Goal: Task Accomplishment & Management: Use online tool/utility

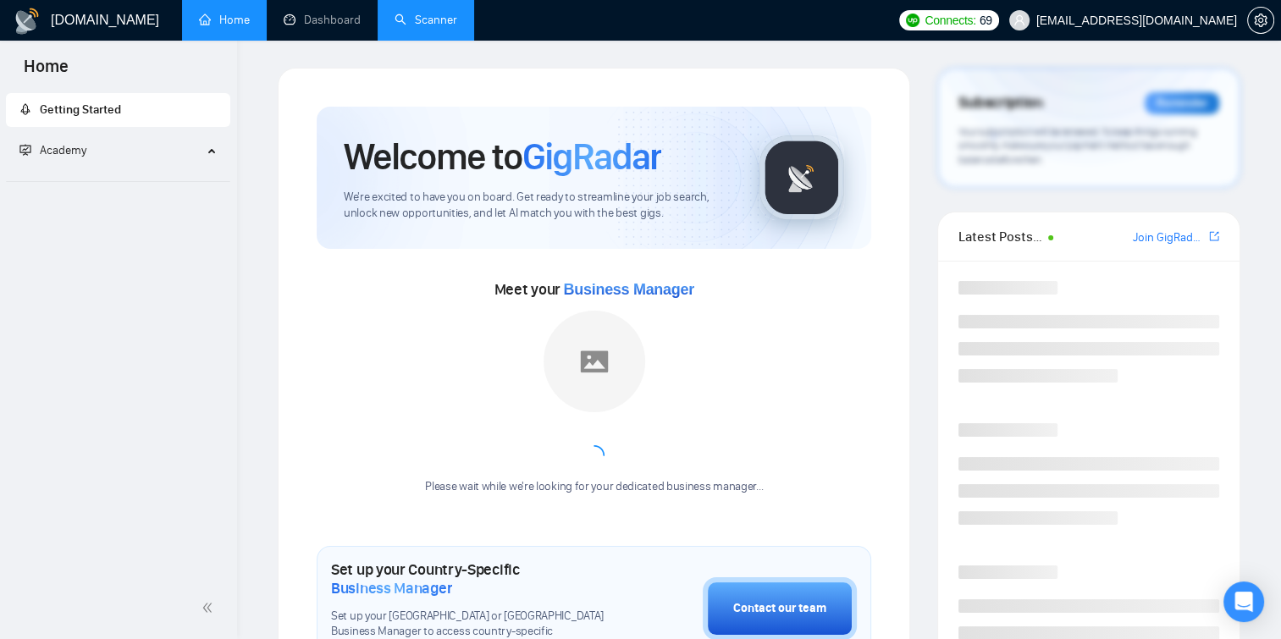
click at [426, 13] on link "Scanner" at bounding box center [426, 20] width 63 height 14
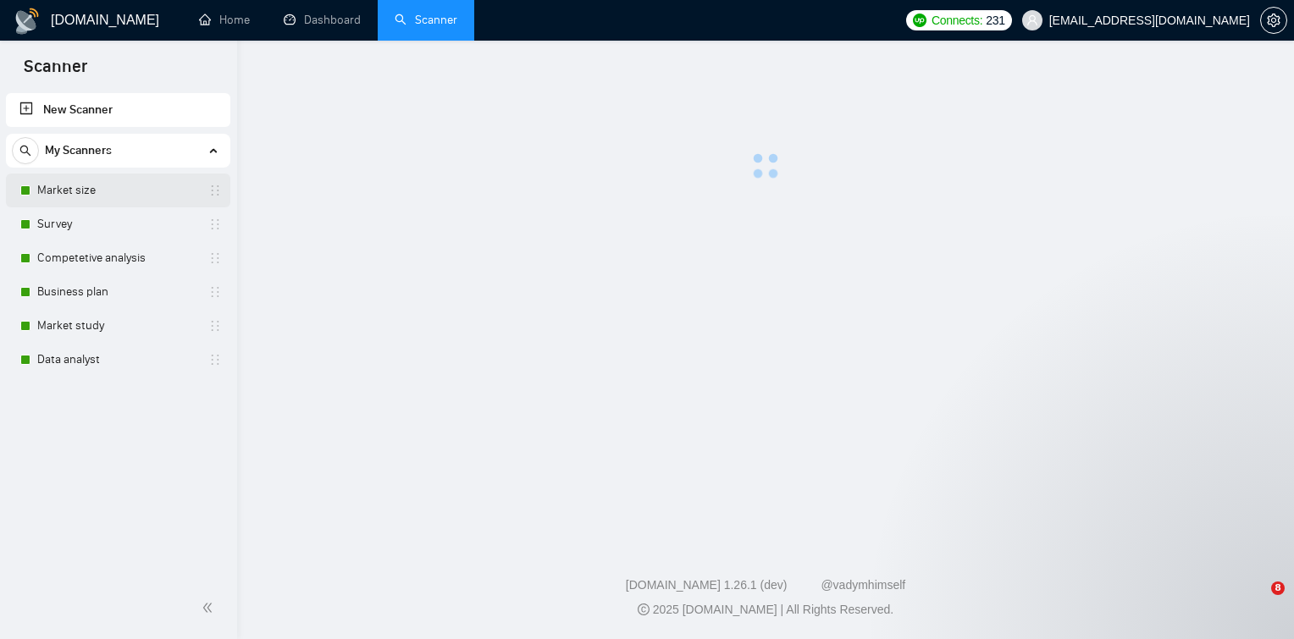
click at [102, 190] on link "Market size" at bounding box center [117, 191] width 161 height 34
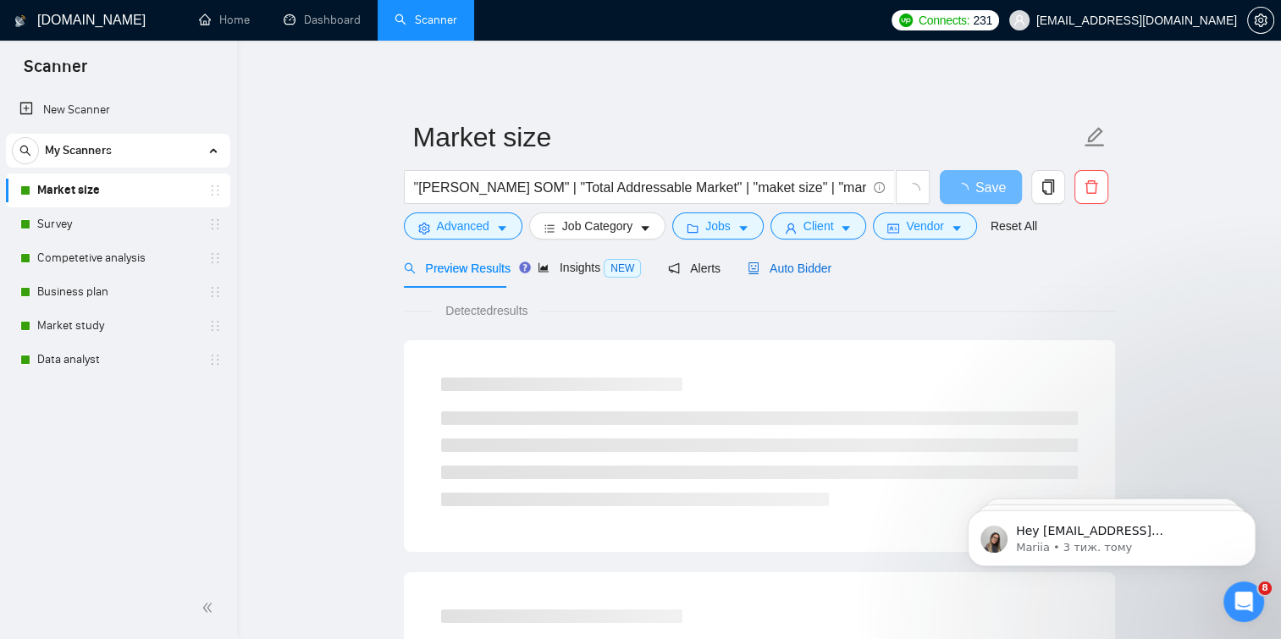
click at [755, 262] on span "Auto Bidder" at bounding box center [790, 269] width 84 height 14
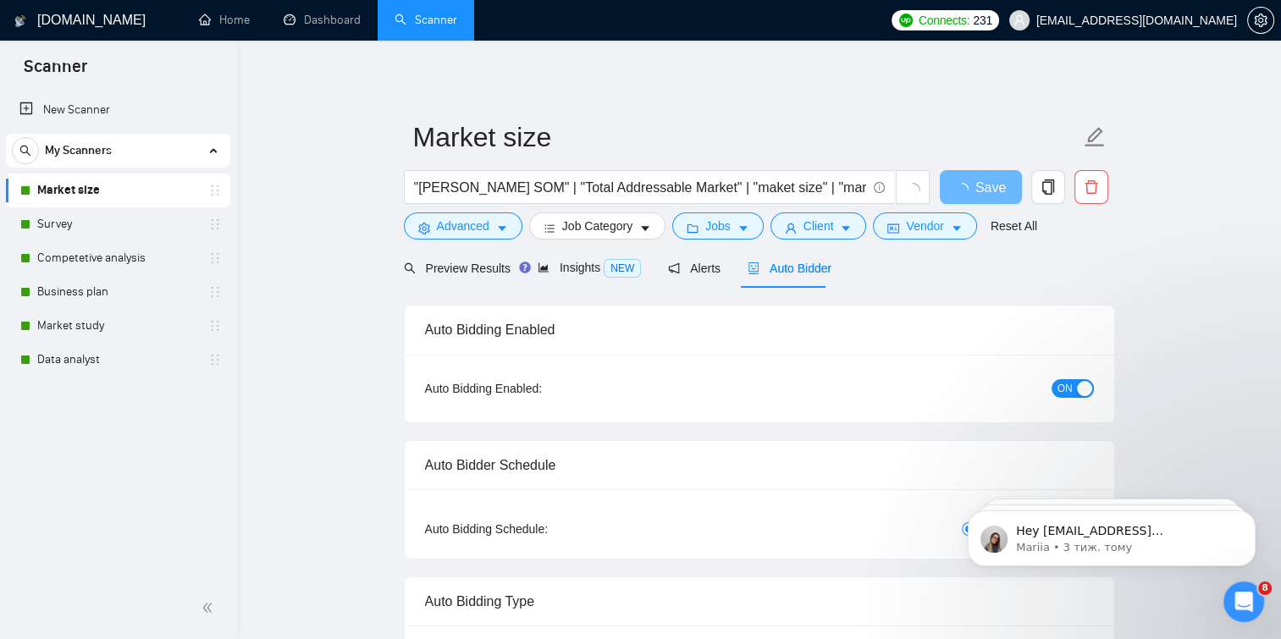
checkbox input "true"
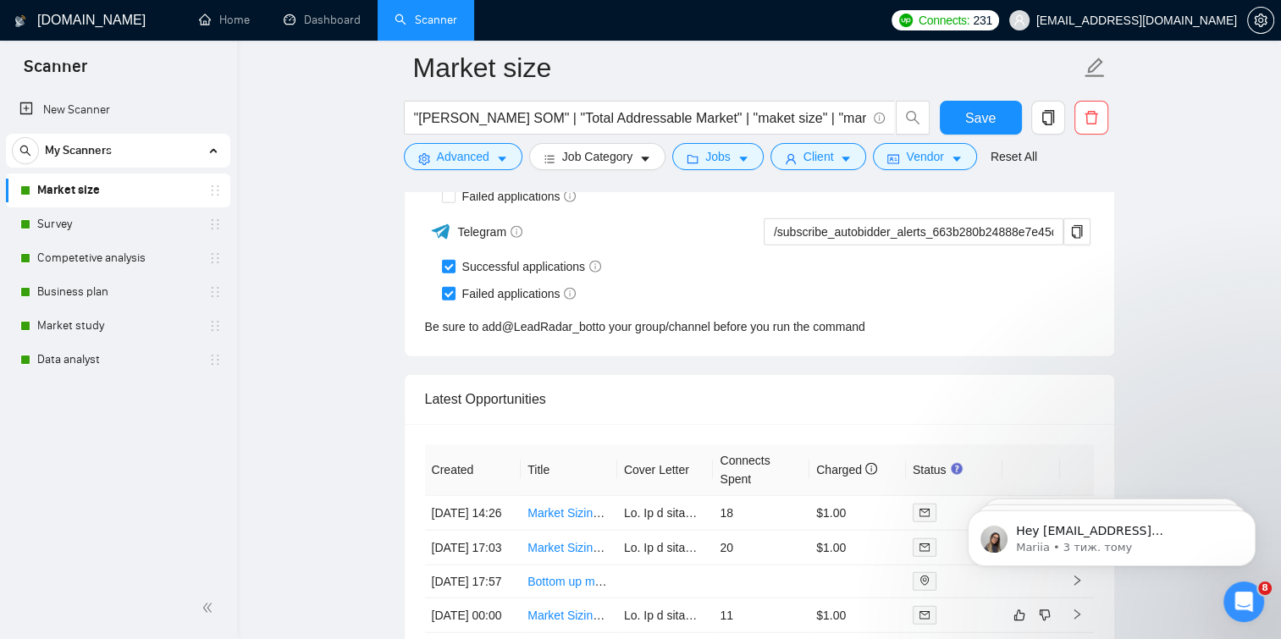
scroll to position [4353, 0]
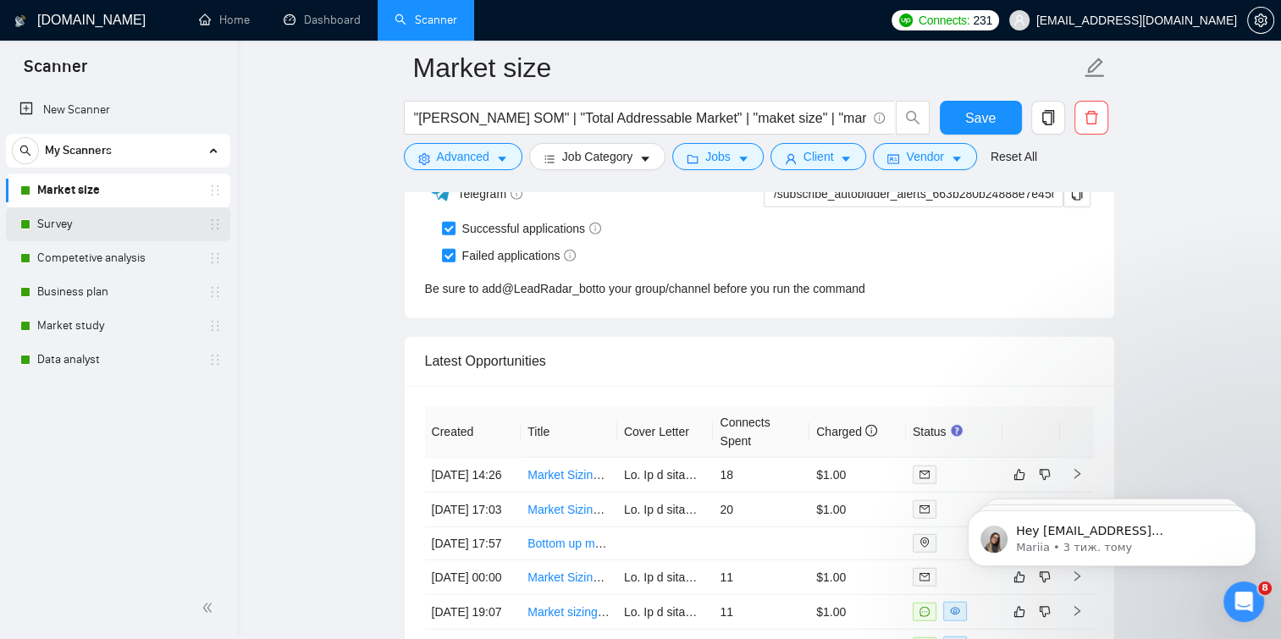
click at [169, 217] on link "Survey" at bounding box center [117, 224] width 161 height 34
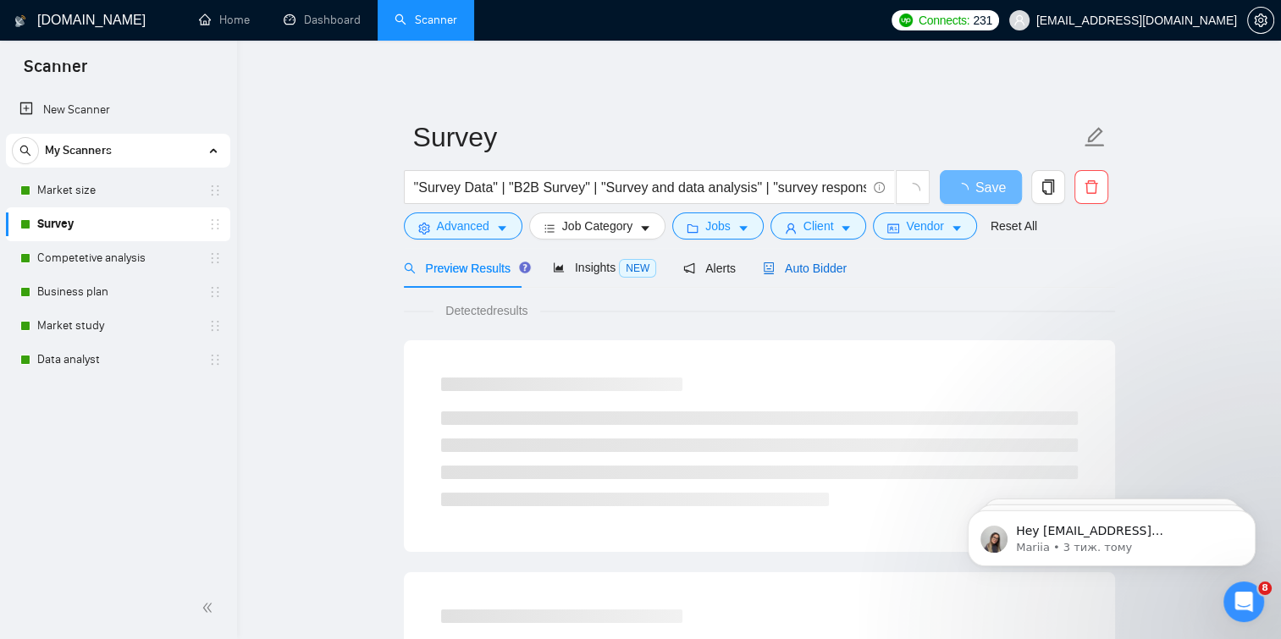
click at [778, 262] on span "Auto Bidder" at bounding box center [805, 269] width 84 height 14
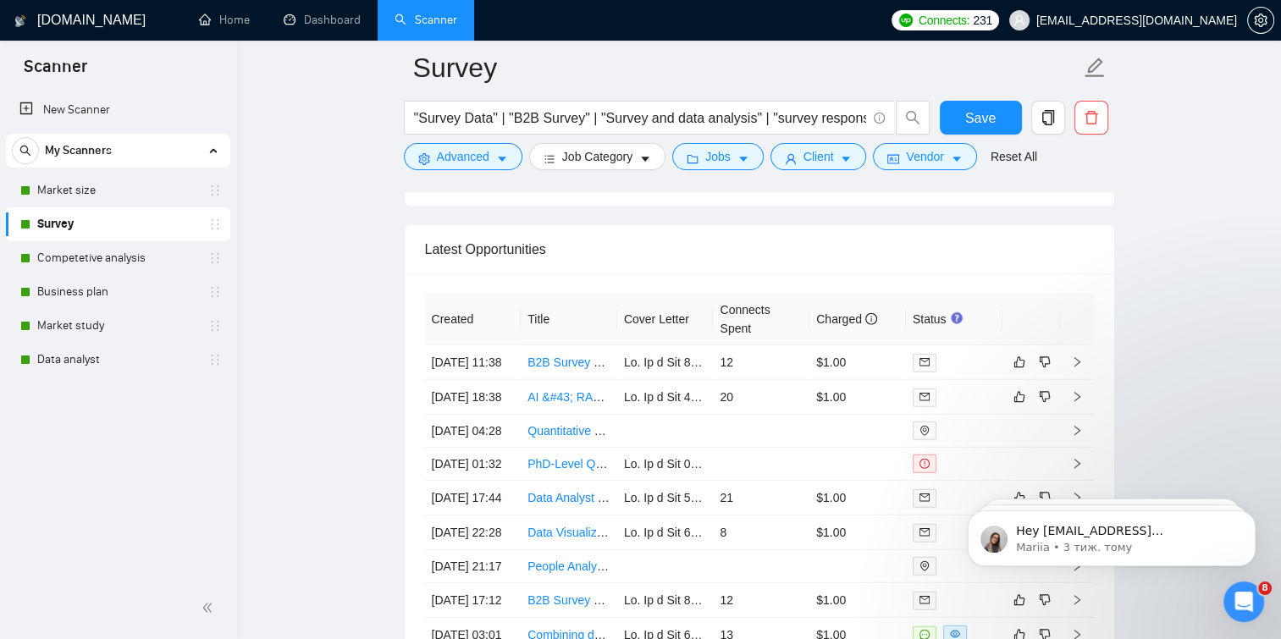
scroll to position [4385, 0]
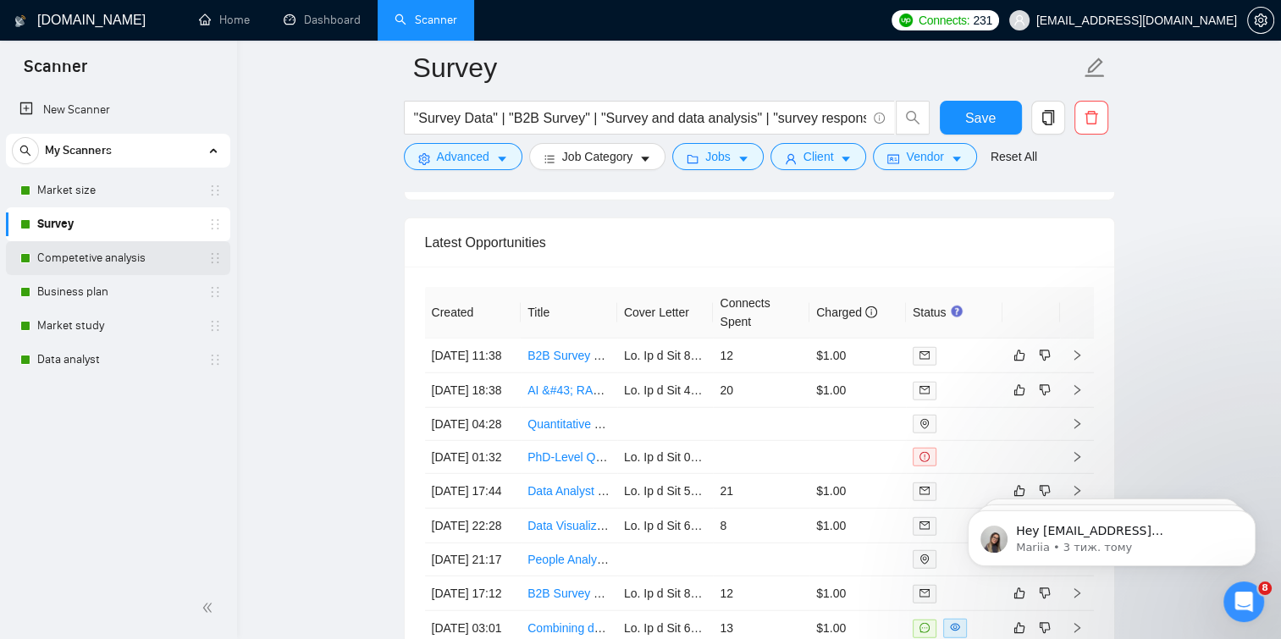
click at [156, 248] on link "Competetive analysis" at bounding box center [117, 258] width 161 height 34
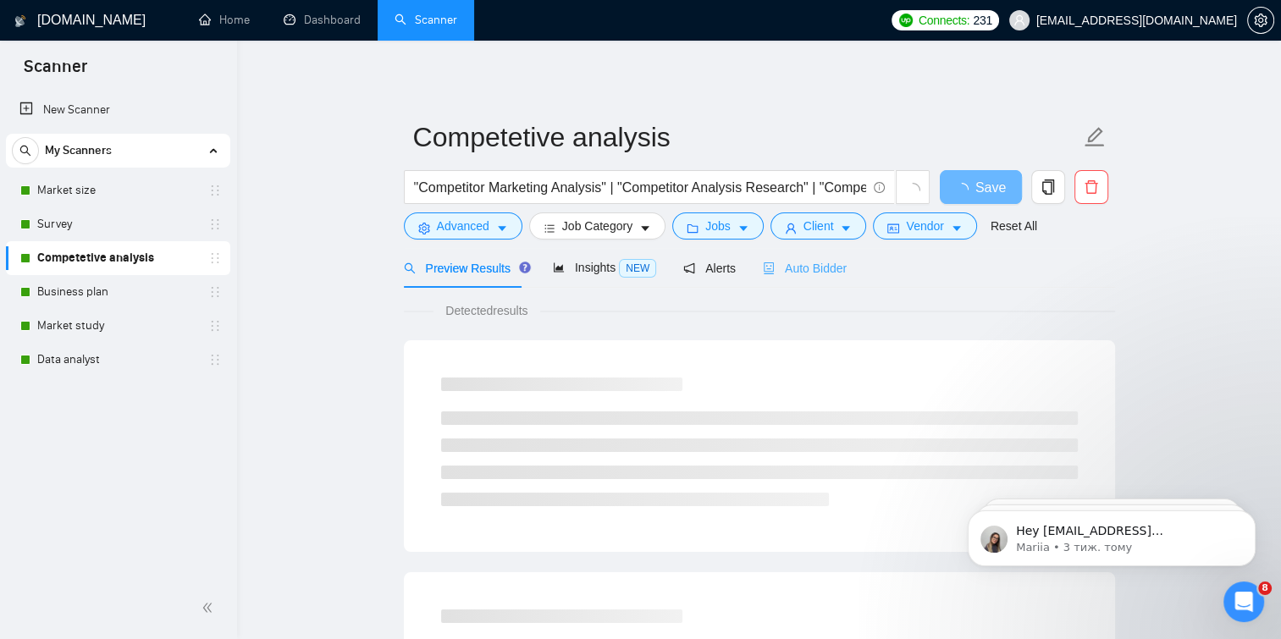
click at [807, 256] on div "Auto Bidder" at bounding box center [805, 268] width 84 height 40
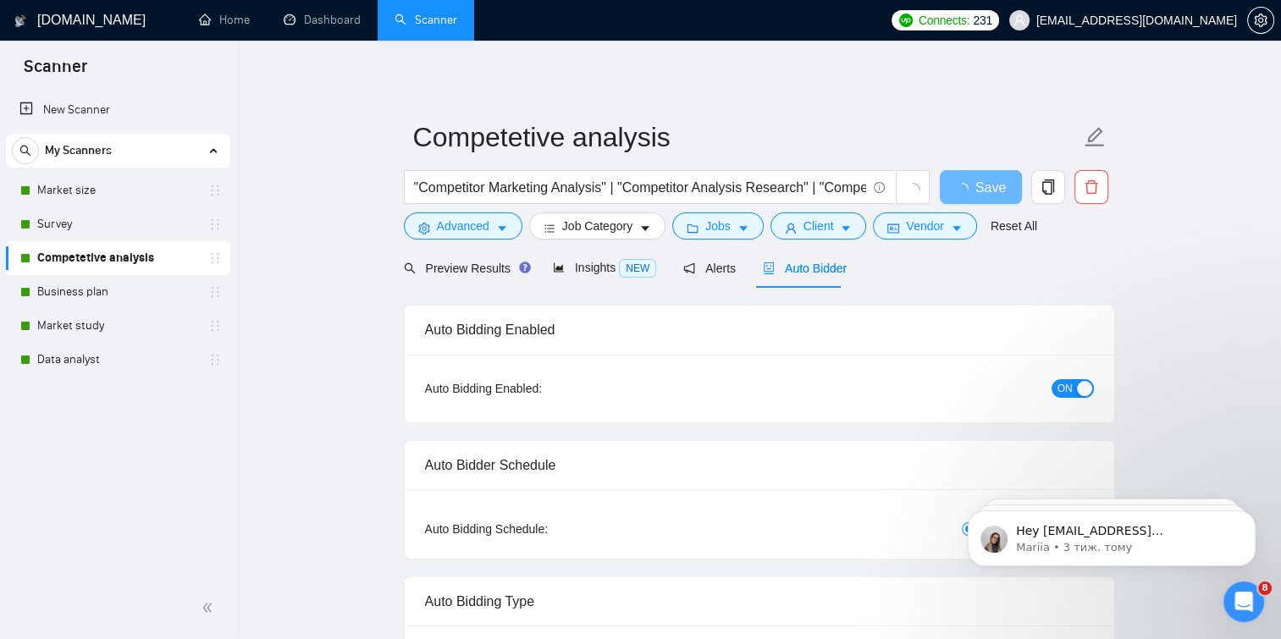
checkbox input "true"
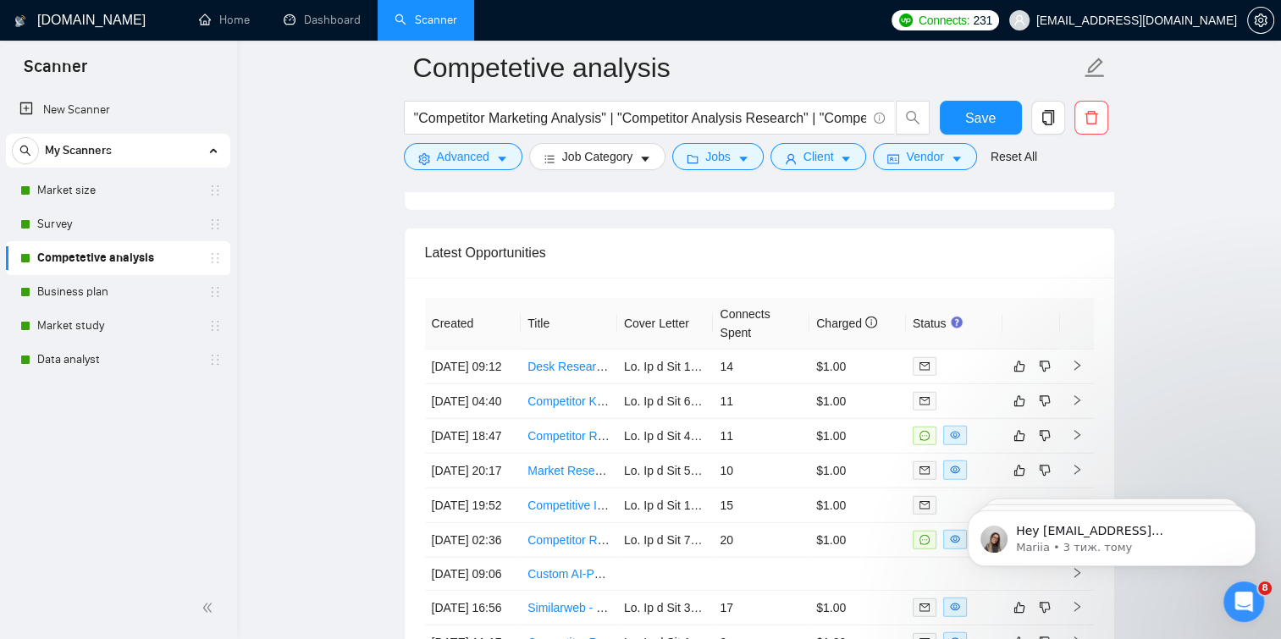
scroll to position [4578, 0]
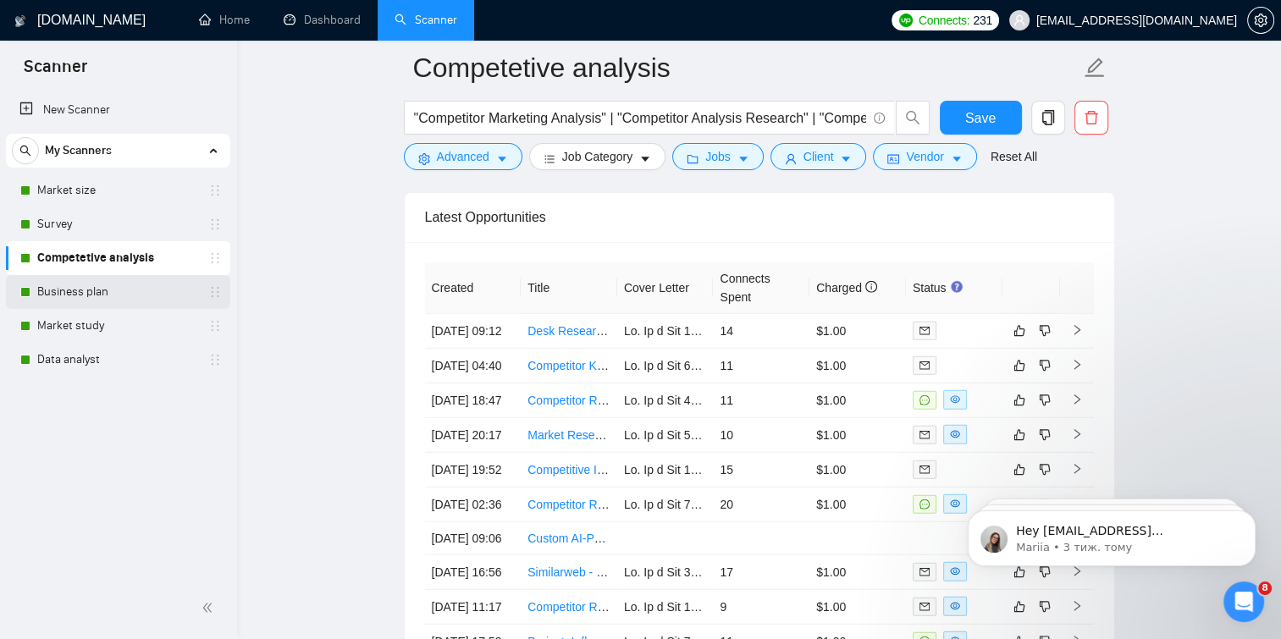
click at [102, 291] on link "Business plan" at bounding box center [117, 292] width 161 height 34
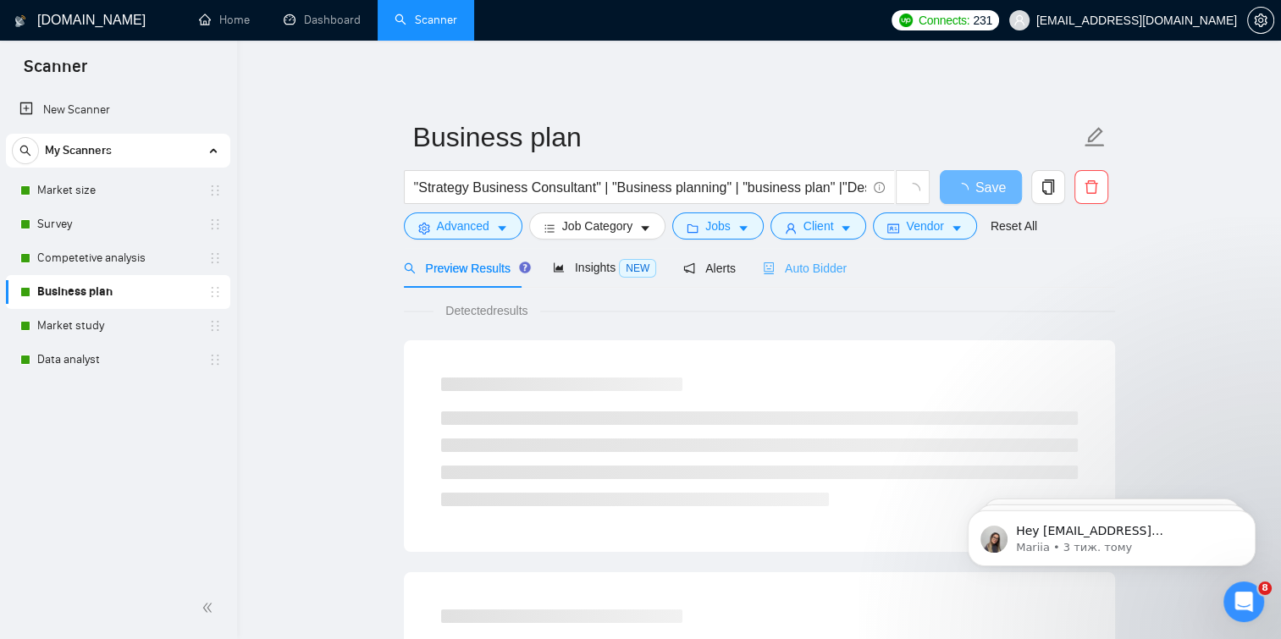
click at [823, 257] on div "Auto Bidder" at bounding box center [805, 268] width 84 height 40
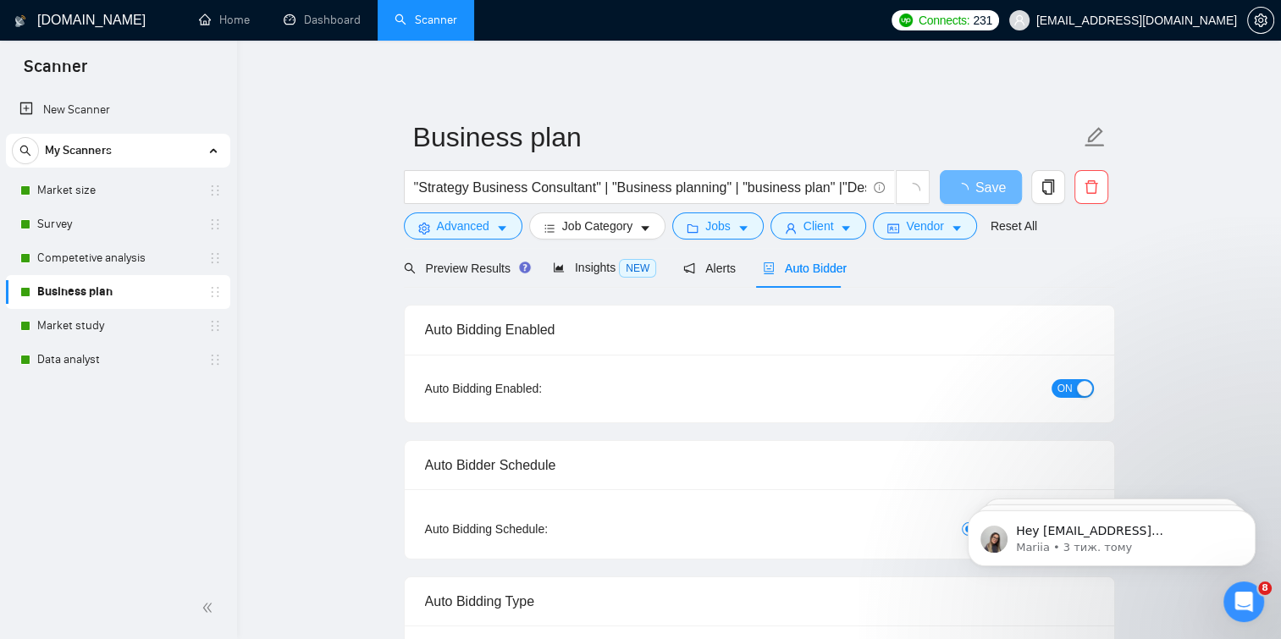
checkbox input "true"
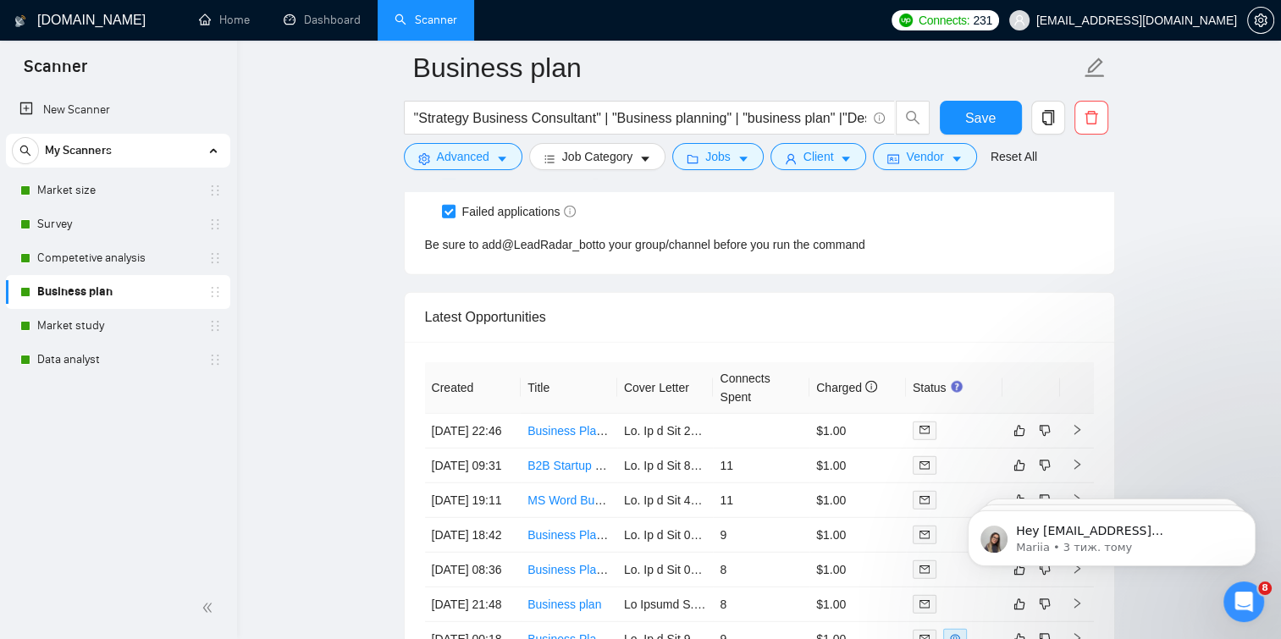
scroll to position [4524, 0]
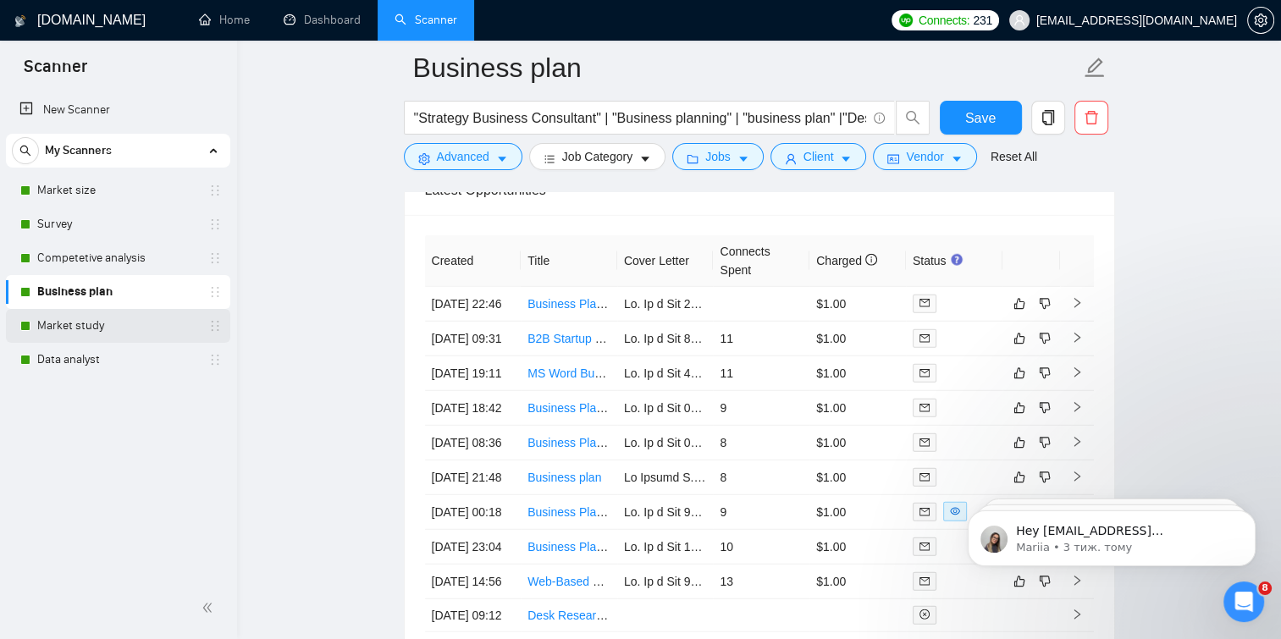
click at [160, 320] on link "Market study" at bounding box center [117, 326] width 161 height 34
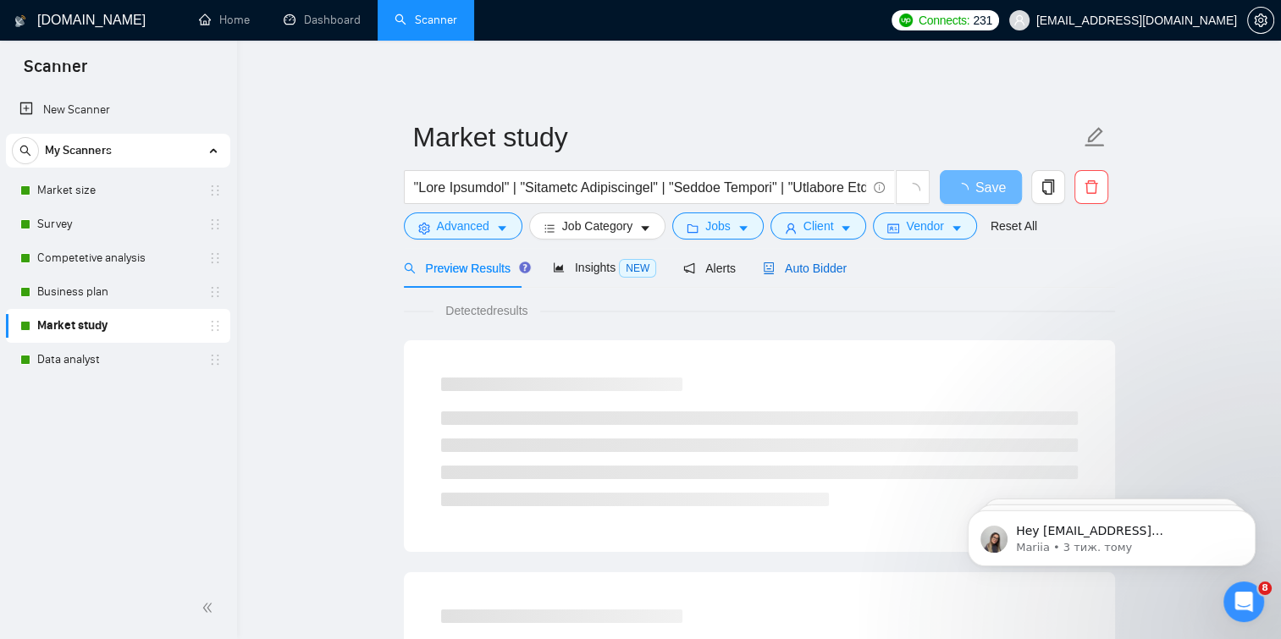
click at [812, 262] on span "Auto Bidder" at bounding box center [805, 269] width 84 height 14
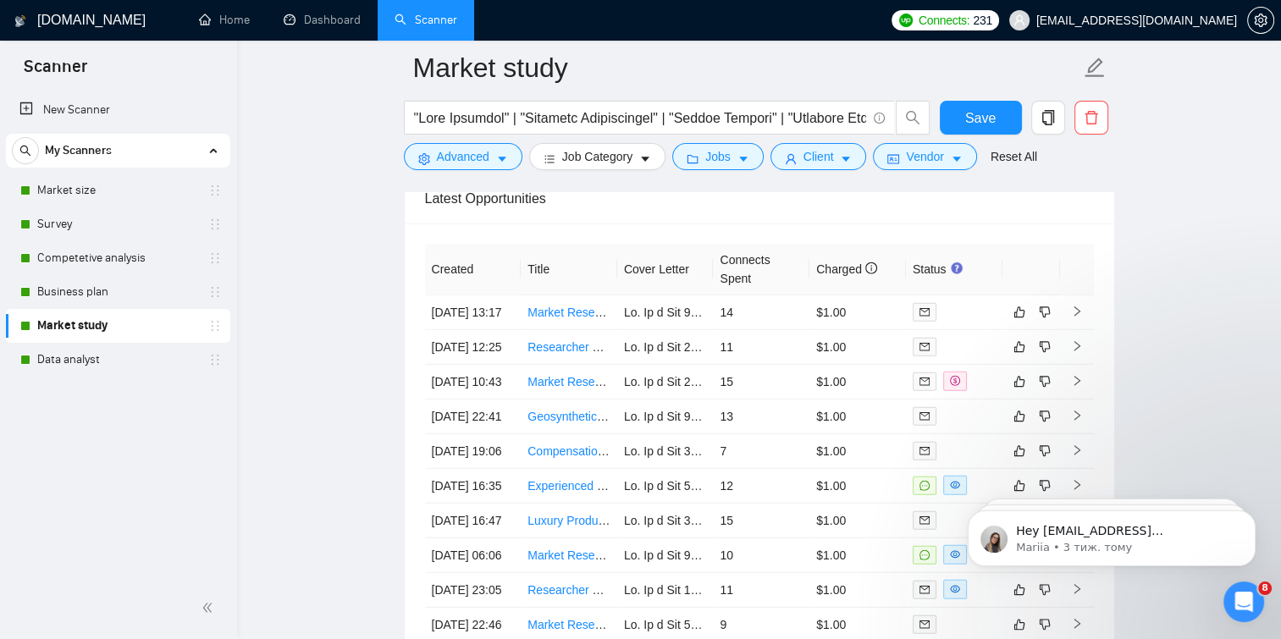
scroll to position [4620, 0]
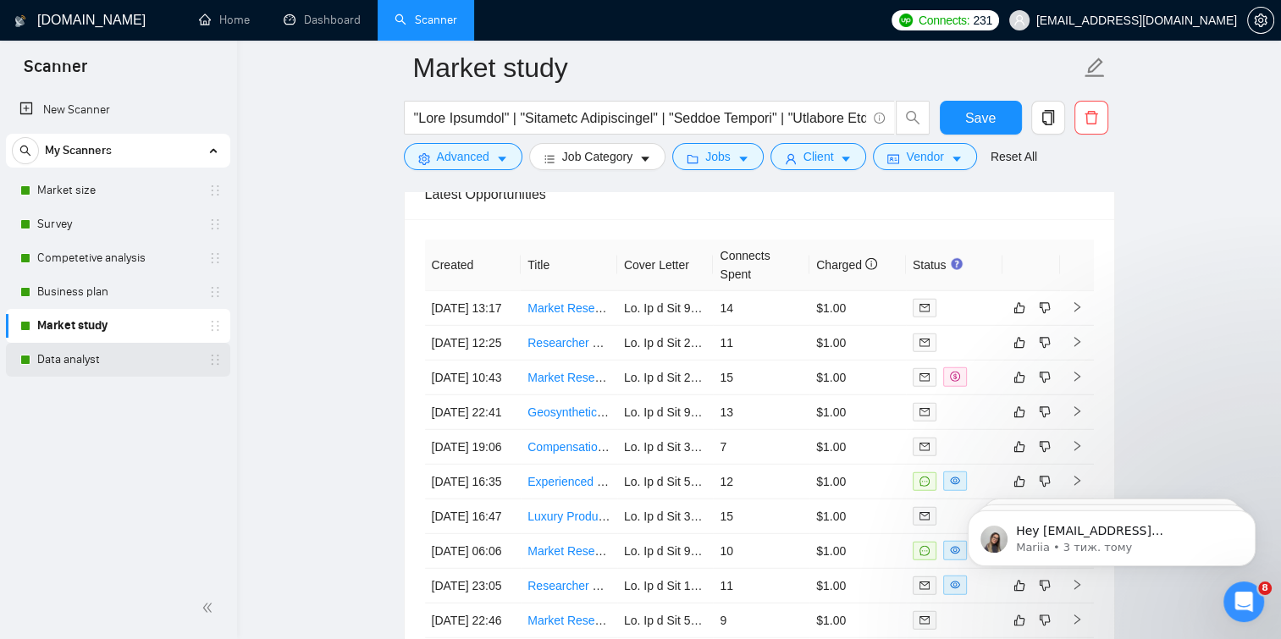
click at [132, 365] on link "Data analyst" at bounding box center [117, 360] width 161 height 34
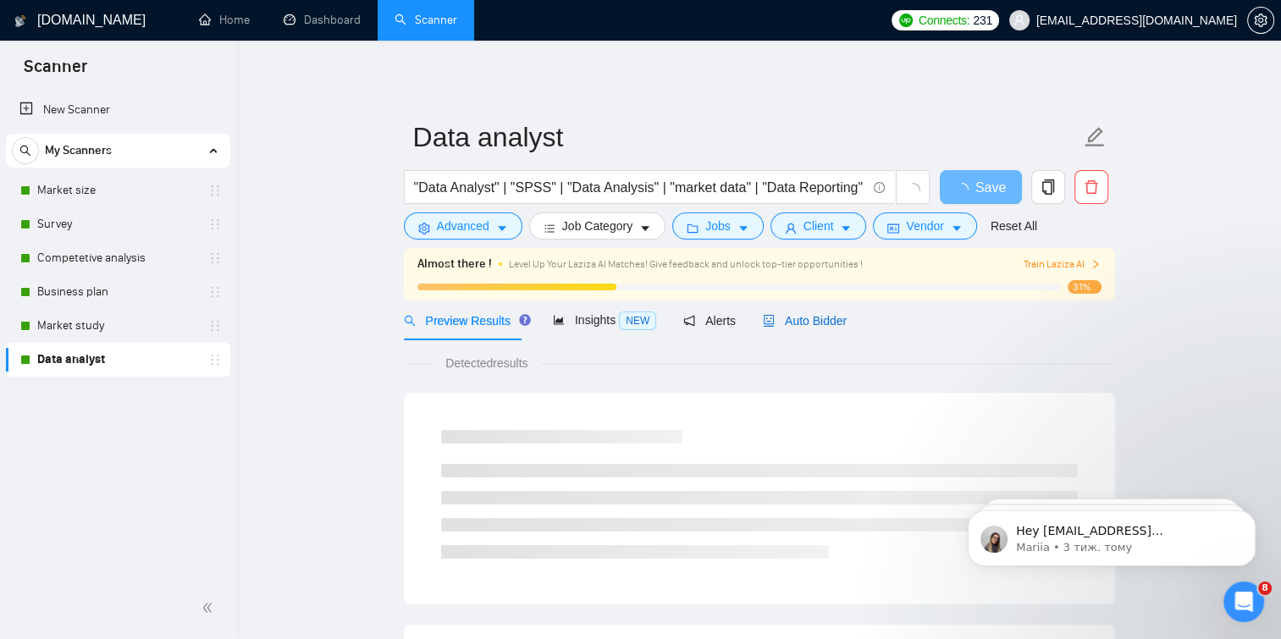
click at [779, 315] on span "Auto Bidder" at bounding box center [805, 321] width 84 height 14
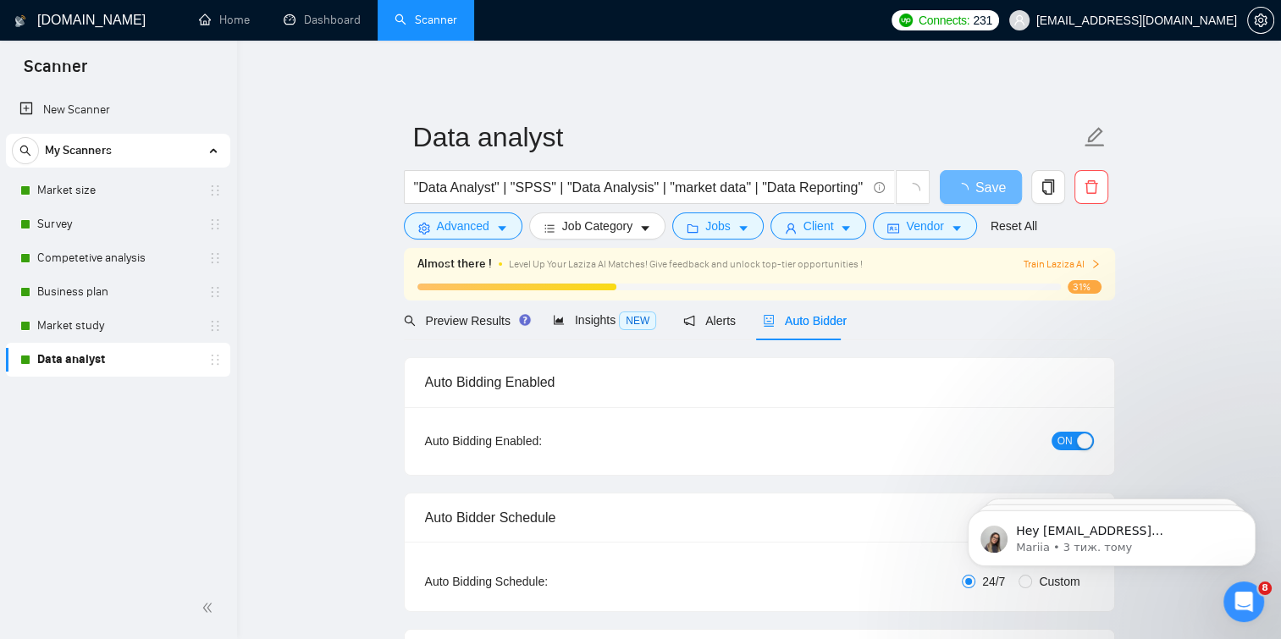
checkbox input "true"
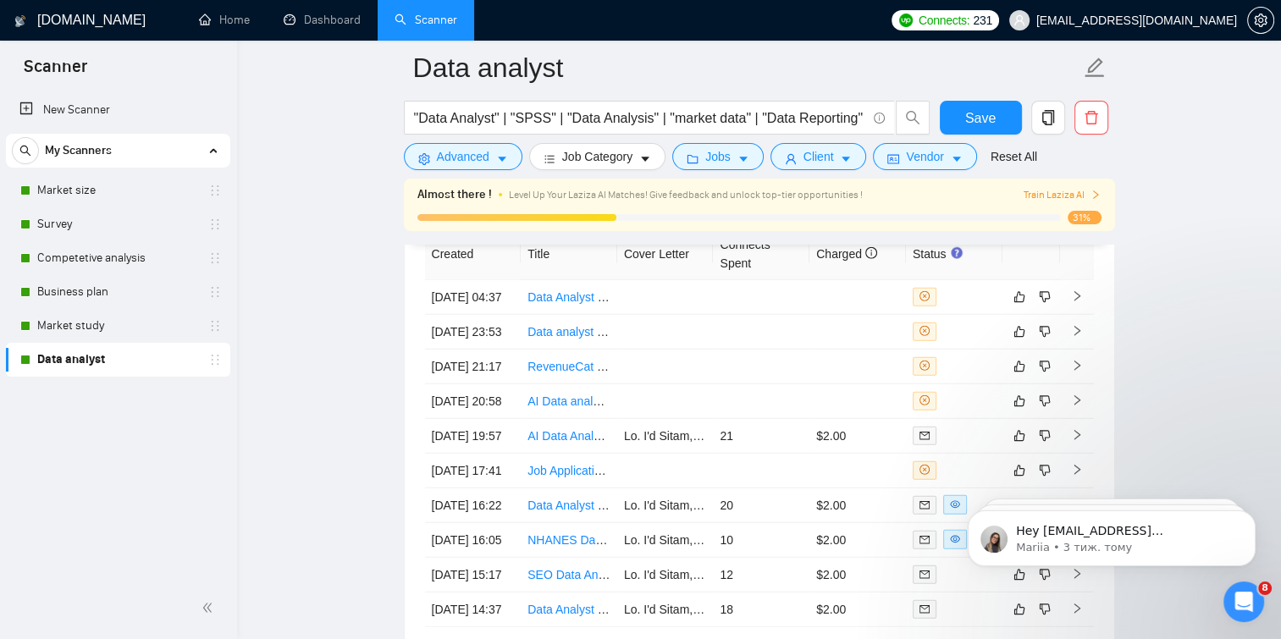
scroll to position [4489, 0]
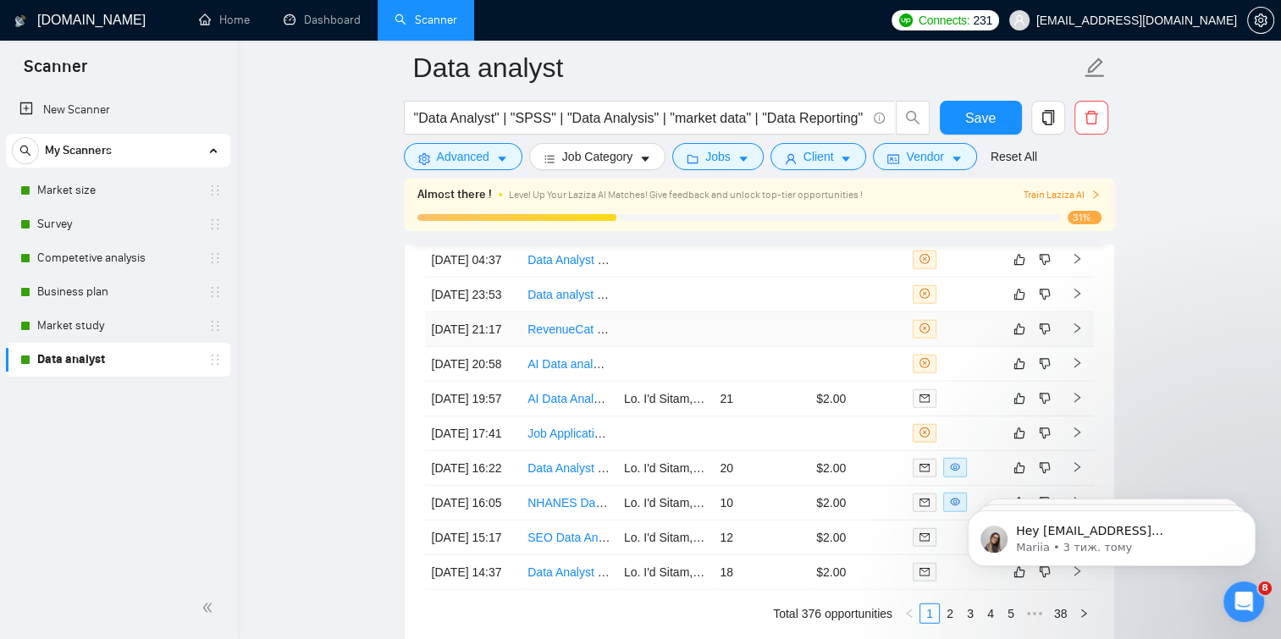
drag, startPoint x: 556, startPoint y: 373, endPoint x: 350, endPoint y: 391, distance: 206.5
